Goal: Transaction & Acquisition: Book appointment/travel/reservation

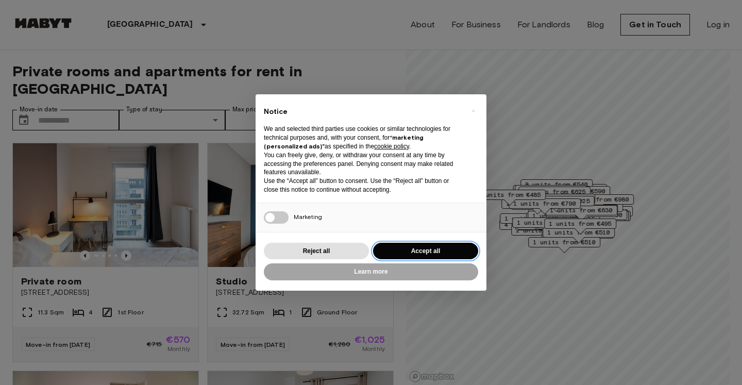
click at [425, 248] on button "Accept all" at bounding box center [425, 251] width 105 height 17
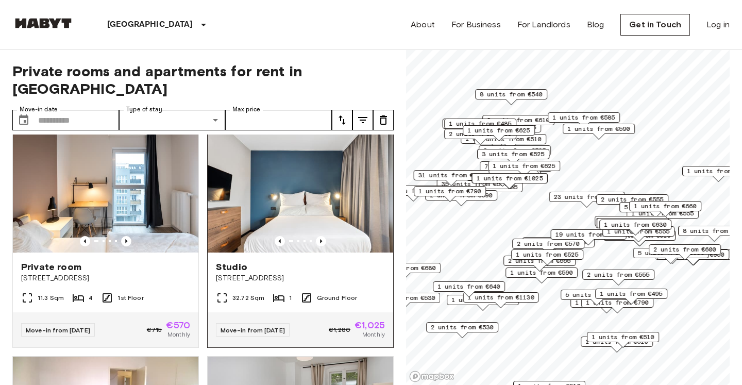
scroll to position [15, 0]
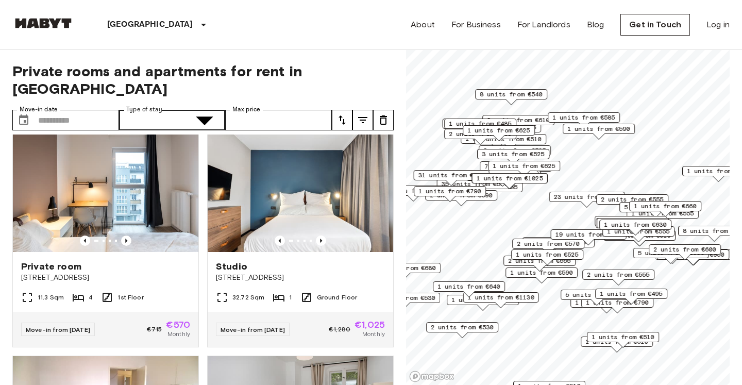
type input "**********"
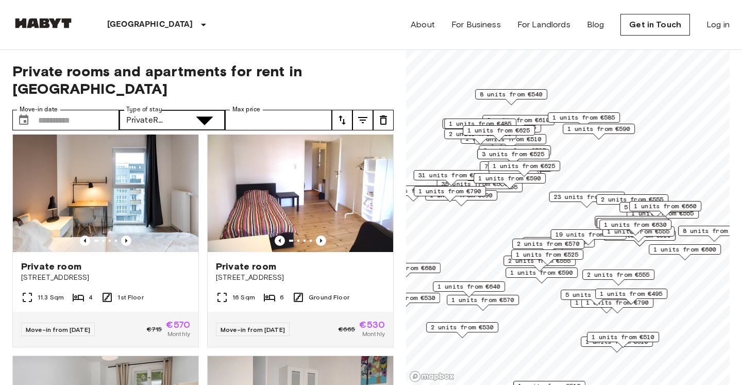
click at [274, 110] on input "Max price" at bounding box center [278, 120] width 107 height 21
click at [81, 110] on input "Move-in date" at bounding box center [78, 120] width 81 height 21
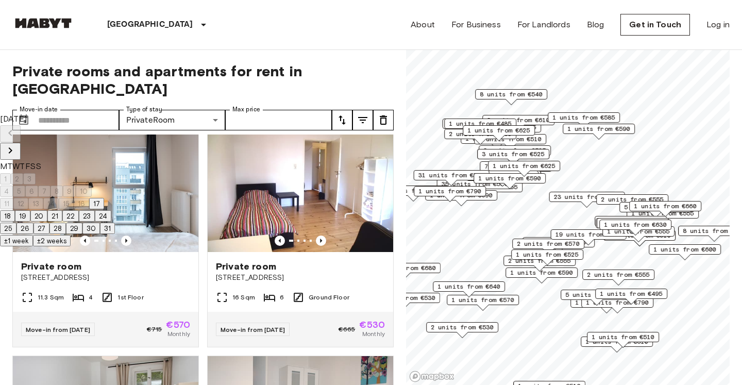
click at [12, 147] on icon "Next month" at bounding box center [11, 150] width 4 height 6
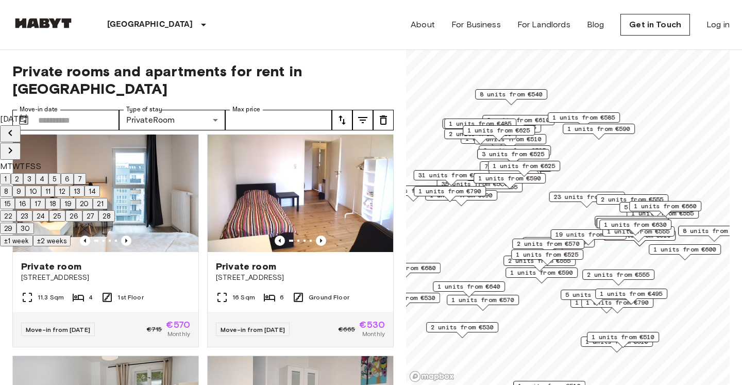
click at [11, 173] on button "1" at bounding box center [5, 178] width 11 height 11
type input "**********"
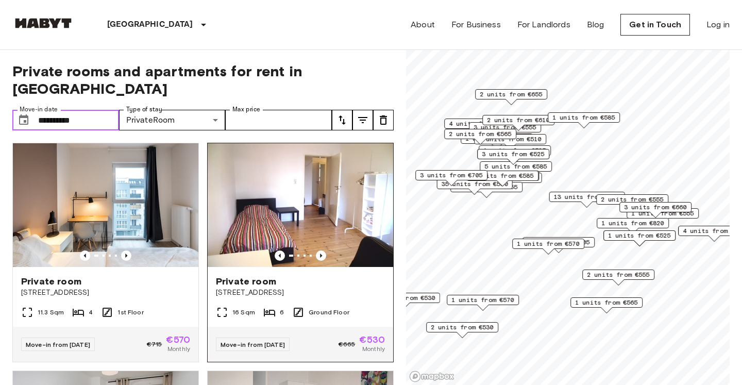
click at [275, 178] on img at bounding box center [301, 205] width 186 height 124
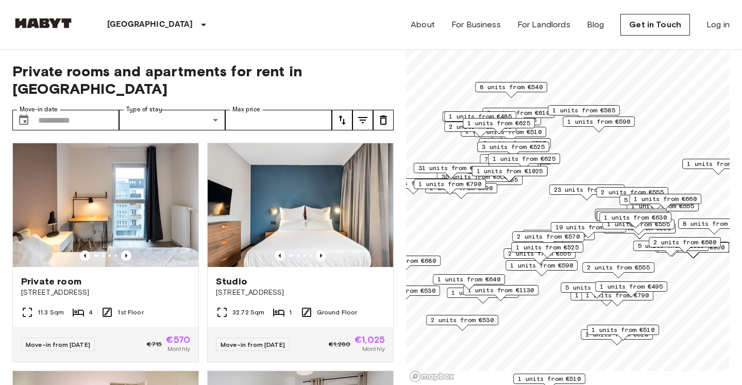
click at [597, 119] on span "1 units from €590" at bounding box center [599, 121] width 63 height 9
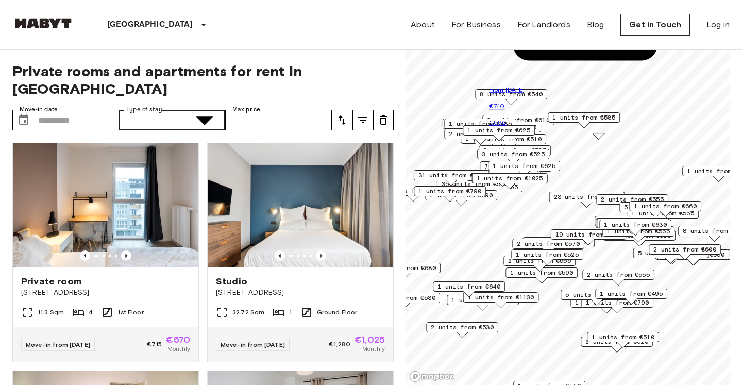
type input "**********"
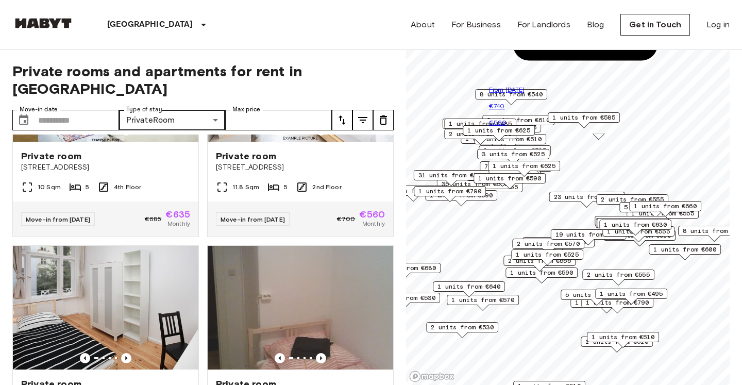
scroll to position [1037, 0]
click at [92, 110] on input "Move-in date" at bounding box center [78, 120] width 81 height 21
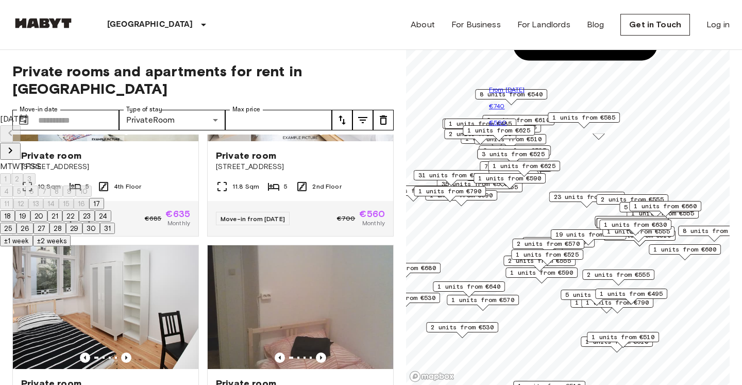
click at [71, 246] on button "±2 weeks" at bounding box center [52, 240] width 38 height 11
click at [80, 110] on input "Move-in date" at bounding box center [78, 120] width 81 height 21
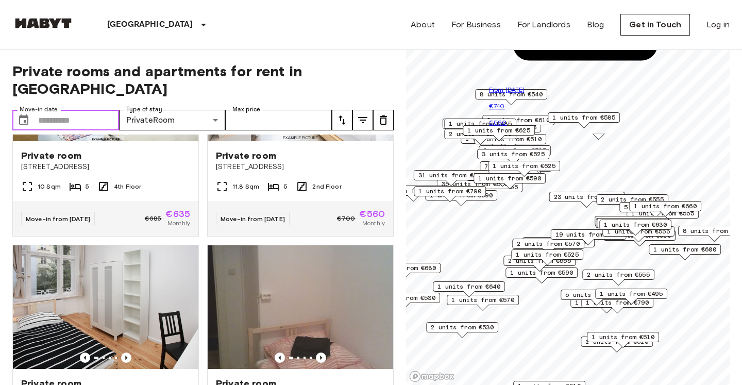
click at [72, 110] on input "Move-in date" at bounding box center [78, 120] width 81 height 21
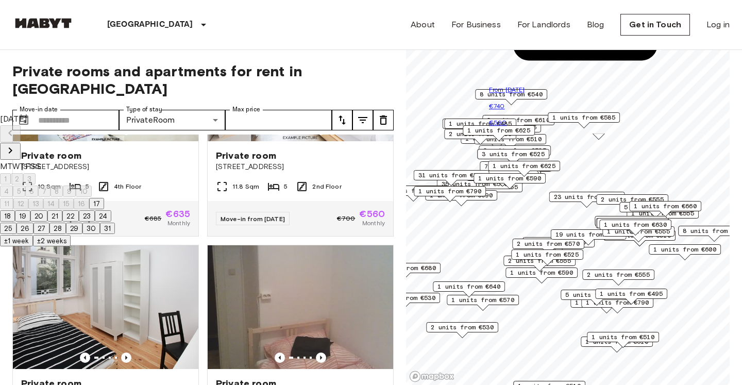
click at [12, 147] on icon "Next month" at bounding box center [11, 150] width 4 height 6
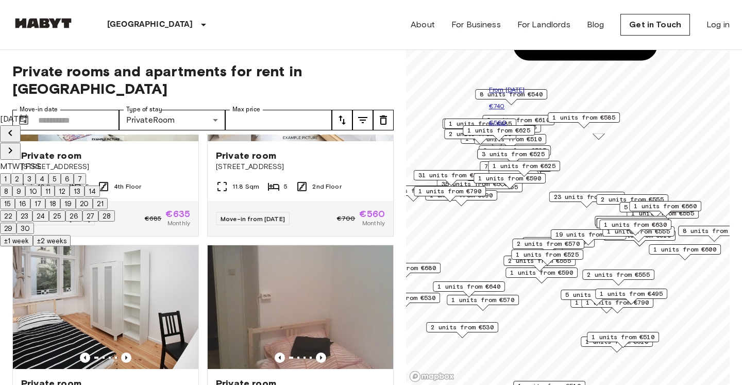
click at [11, 173] on button "1" at bounding box center [5, 178] width 11 height 11
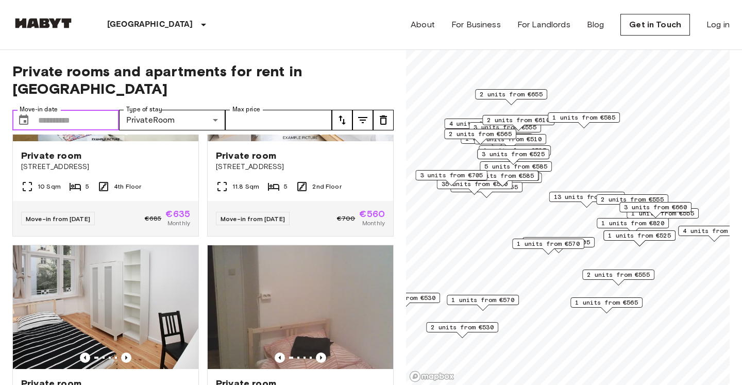
type input "**********"
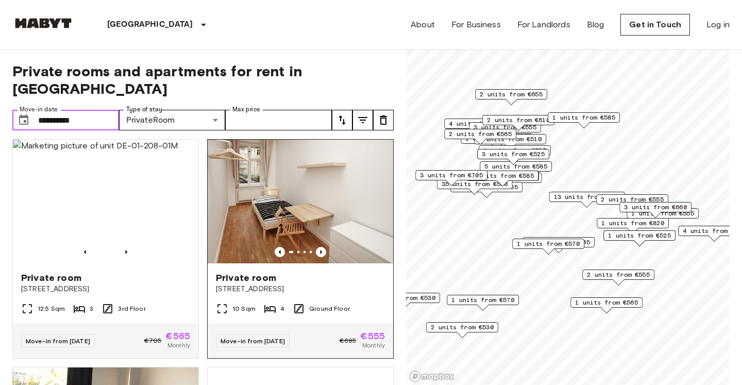
scroll to position [2056, 0]
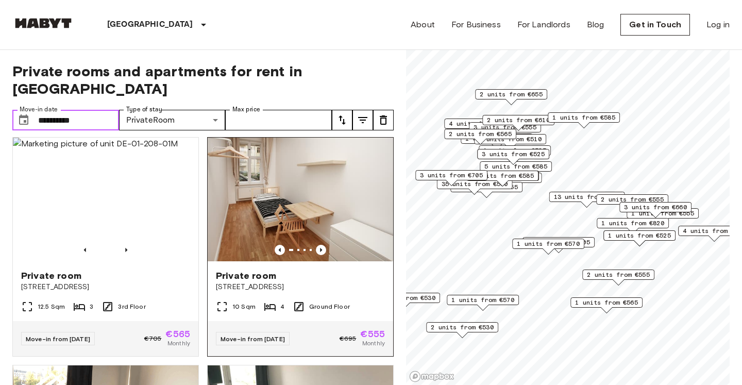
click at [311, 208] on img at bounding box center [301, 200] width 186 height 124
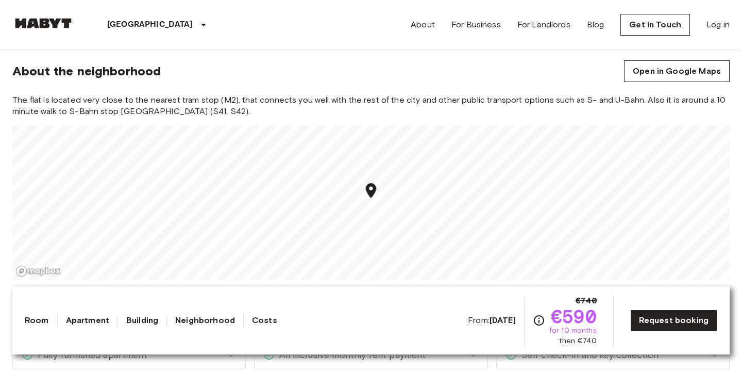
scroll to position [780, 0]
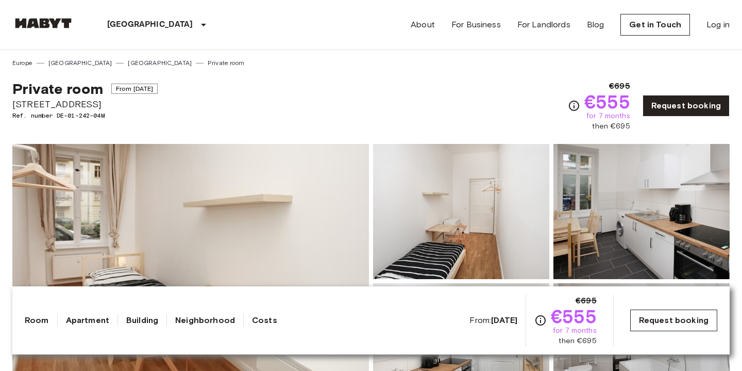
click at [671, 319] on link "Request booking" at bounding box center [673, 320] width 87 height 22
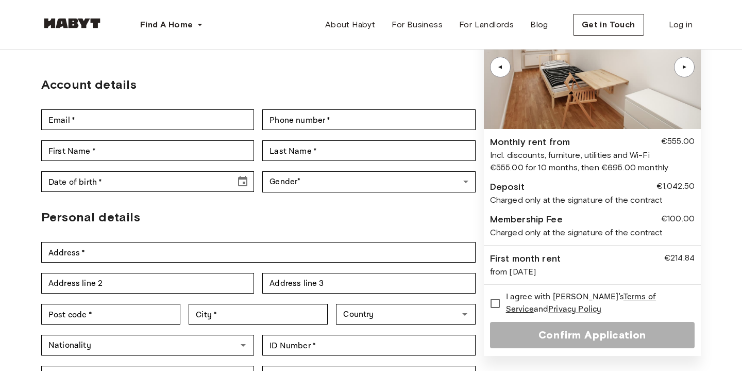
scroll to position [92, 0]
